Goal: Transaction & Acquisition: Purchase product/service

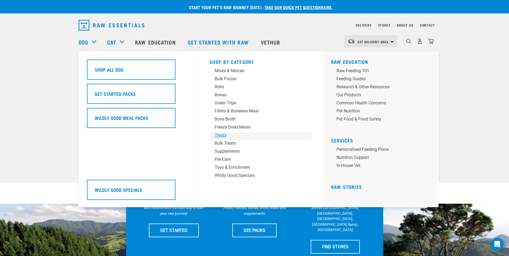
click at [224, 136] on div "Treats" at bounding box center [257, 135] width 84 height 6
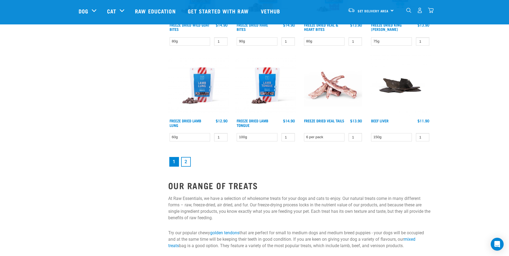
scroll to position [698, 0]
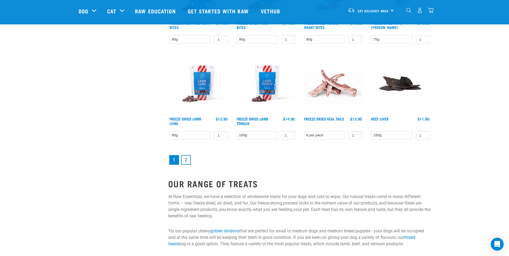
click at [188, 161] on link "2" at bounding box center [186, 160] width 10 height 10
click at [186, 159] on link "2" at bounding box center [186, 160] width 10 height 10
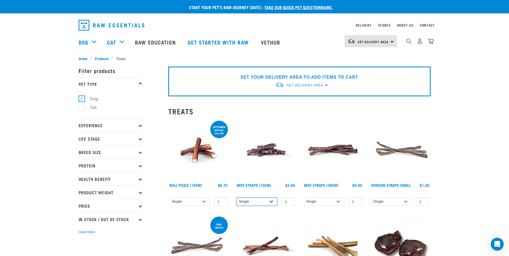
click at [271, 202] on select "Single 6 per pack" at bounding box center [257, 202] width 41 height 8
select select "15447"
click at [237, 198] on select "Single 6 per pack" at bounding box center [257, 202] width 41 height 8
click at [342, 202] on select "Single 6 per pack 25 per pack" at bounding box center [324, 202] width 41 height 8
select select "15446"
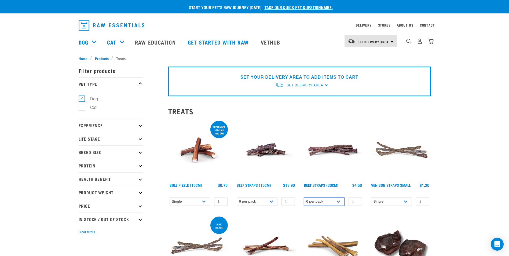
click at [304, 198] on select "Single 6 per pack 25 per pack" at bounding box center [324, 202] width 41 height 8
click at [408, 203] on select "Single 25 per pack 50 per pack" at bounding box center [391, 202] width 41 height 8
select select "337205"
click at [371, 198] on select "Single 25 per pack 50 per pack" at bounding box center [391, 202] width 41 height 8
click at [204, 204] on select "Single 10 per pack 25 per pack" at bounding box center [190, 202] width 41 height 8
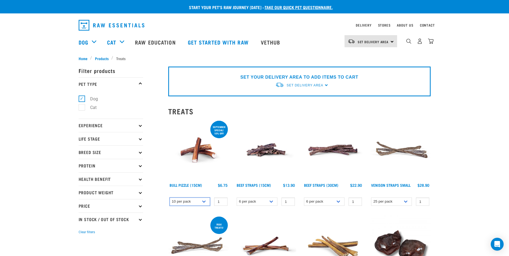
click at [170, 198] on select "Single 10 per pack 25 per pack" at bounding box center [190, 202] width 41 height 8
click at [203, 202] on select "Single 10 per pack 25 per pack" at bounding box center [190, 202] width 41 height 8
select select "323237"
click at [170, 198] on select "Single 10 per pack 25 per pack" at bounding box center [190, 202] width 41 height 8
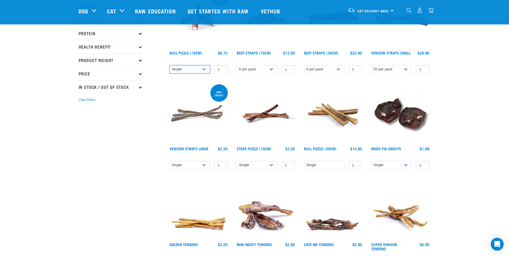
scroll to position [107, 0]
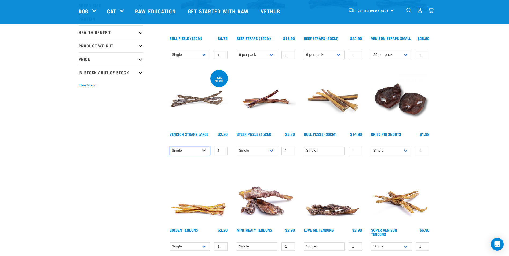
click at [207, 154] on select "Single 25 per pack 50 per pack" at bounding box center [190, 151] width 41 height 8
click at [170, 147] on select "Single 25 per pack 50 per pack" at bounding box center [190, 151] width 41 height 8
click at [207, 150] on select "Single 25 per pack 50 per pack" at bounding box center [190, 151] width 41 height 8
select select "6333"
click at [170, 147] on select "Single 25 per pack 50 per pack" at bounding box center [190, 151] width 41 height 8
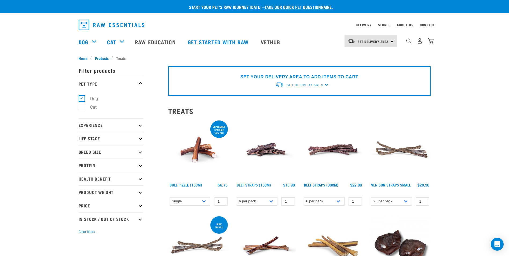
scroll to position [0, 0]
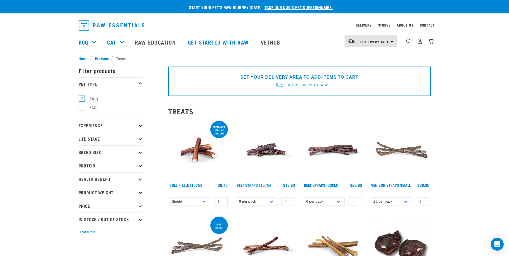
click at [391, 44] on div "Set Delivery Area [GEOGRAPHIC_DATA]" at bounding box center [371, 41] width 53 height 12
click at [364, 68] on link "[GEOGRAPHIC_DATA]" at bounding box center [371, 68] width 52 height 12
click at [313, 85] on span "Set Delivery Area" at bounding box center [305, 86] width 37 height 4
click at [298, 106] on link "[GEOGRAPHIC_DATA]" at bounding box center [302, 106] width 53 height 9
click at [136, 168] on p "Protein" at bounding box center [111, 165] width 64 height 13
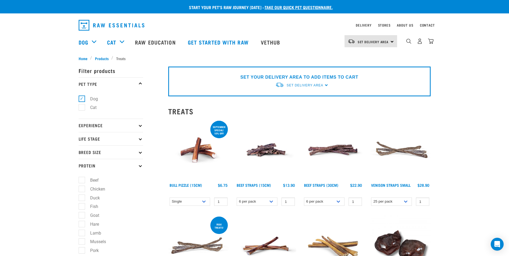
click at [136, 168] on p "Protein" at bounding box center [111, 165] width 64 height 13
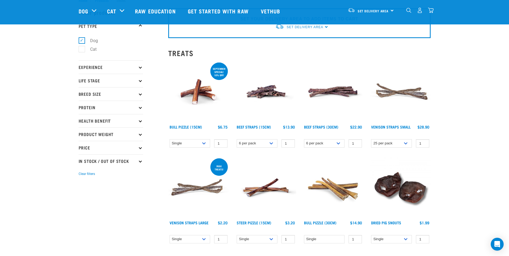
scroll to position [27, 0]
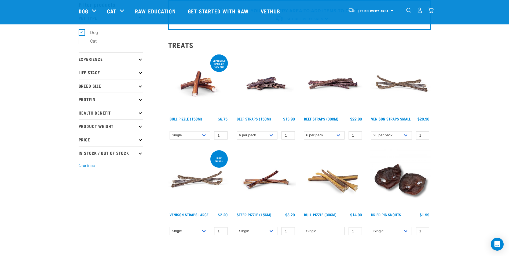
click at [141, 139] on icon at bounding box center [140, 139] width 3 height 3
click at [107, 153] on label "Under $20" at bounding box center [97, 154] width 30 height 7
click at [82, 153] on input "Under $20" at bounding box center [80, 153] width 3 height 3
checkbox input "true"
